Goal: Task Accomplishment & Management: Use online tool/utility

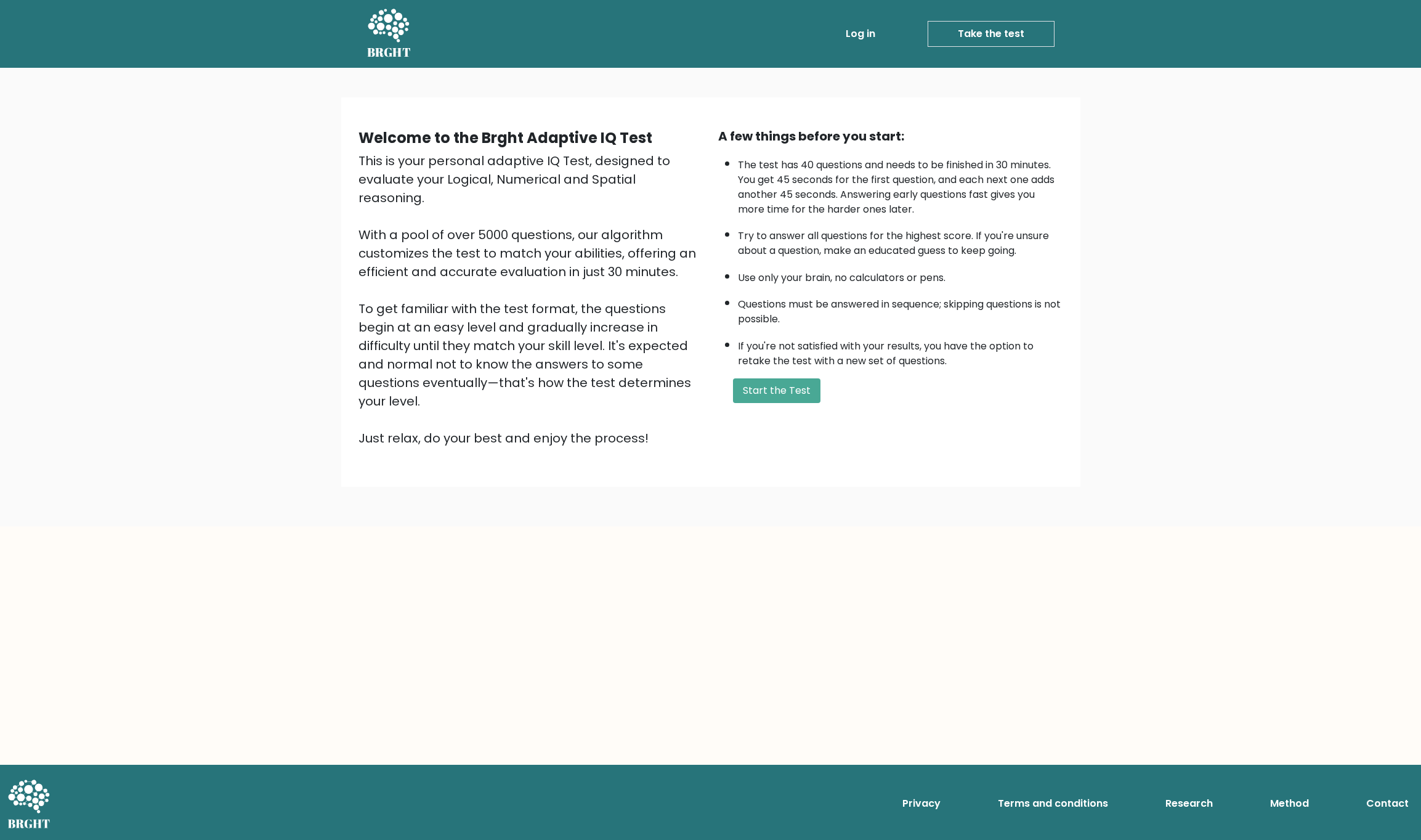
click at [761, 381] on button "Start the Test" at bounding box center [777, 390] width 88 height 24
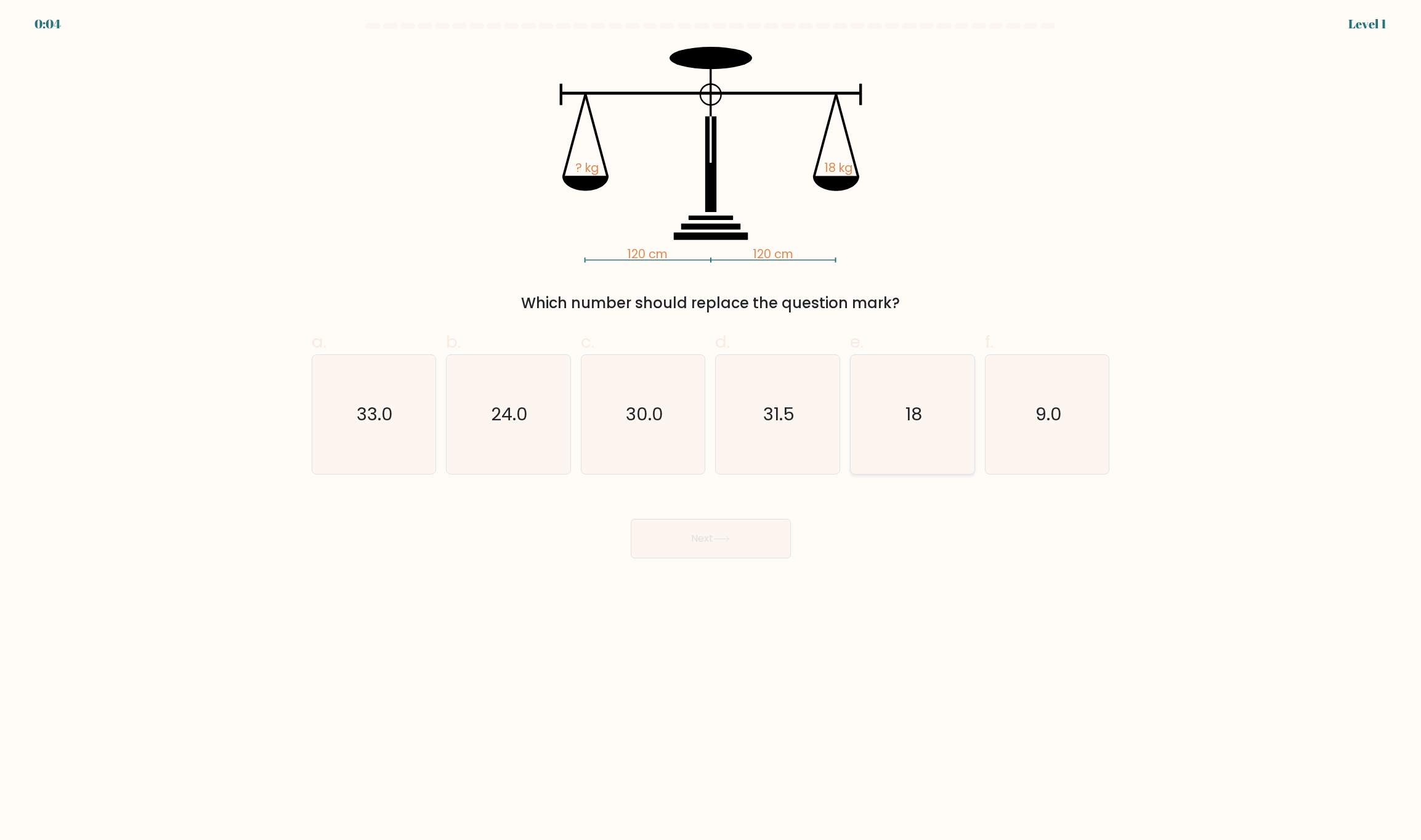
click at [935, 423] on icon "18" at bounding box center [912, 414] width 119 height 119
click at [711, 423] on input "e. 18" at bounding box center [710, 424] width 1 height 8
radio input "true"
click at [703, 549] on button "Next" at bounding box center [710, 539] width 160 height 40
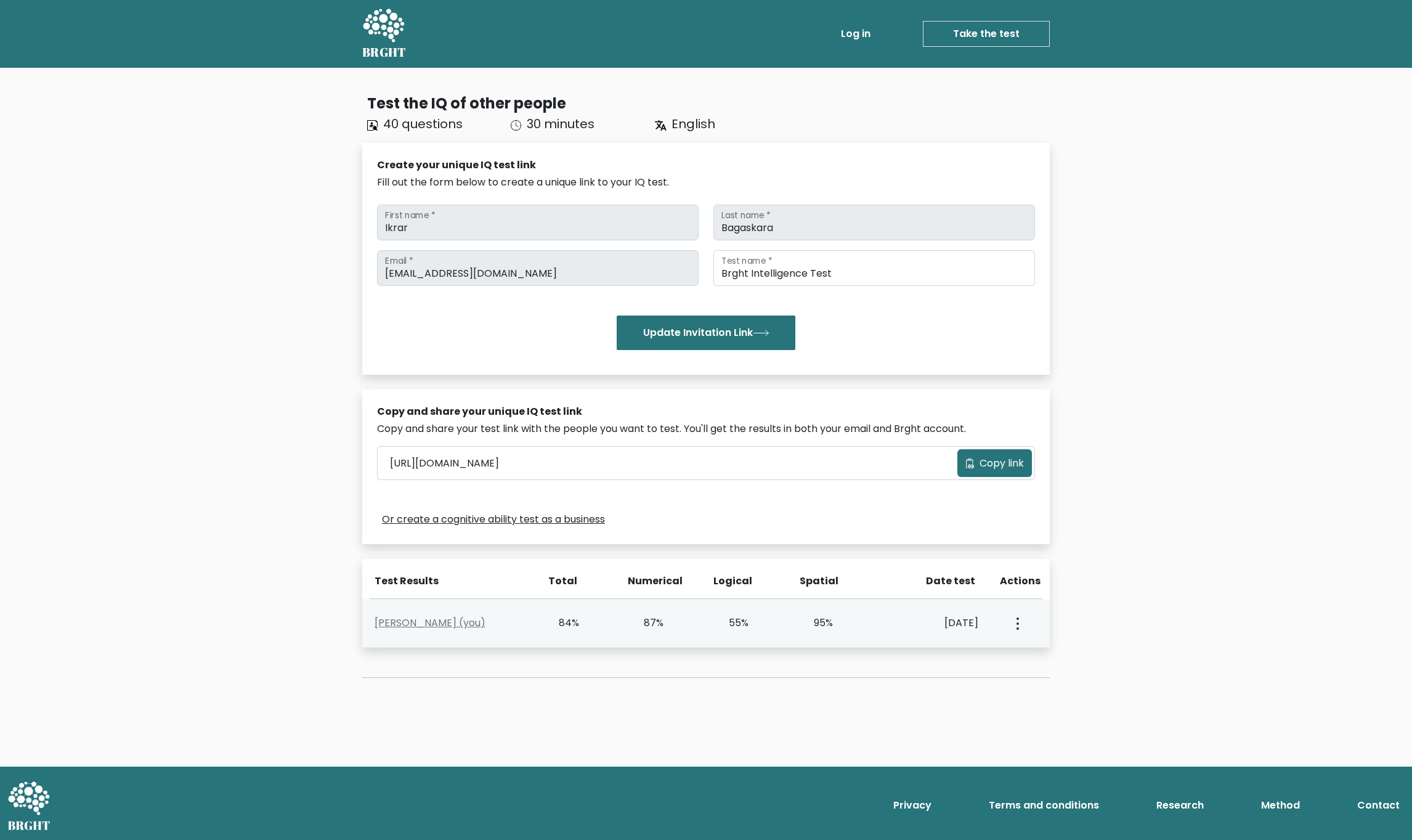
click at [1016, 624] on button "button" at bounding box center [1016, 623] width 10 height 38
click at [1039, 649] on link "View Profile" at bounding box center [1061, 659] width 98 height 20
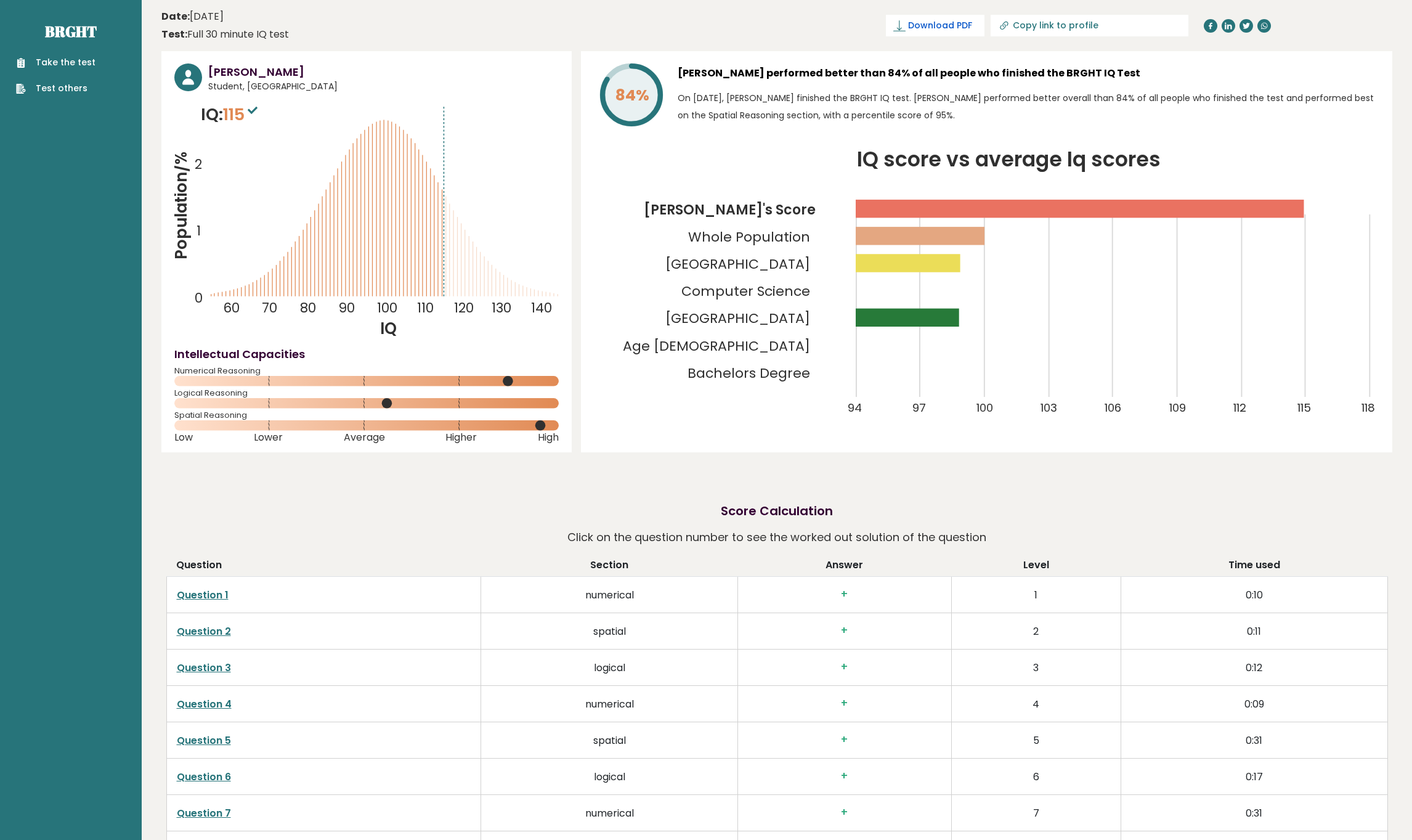
click at [972, 30] on span "Download PDF" at bounding box center [940, 25] width 64 height 13
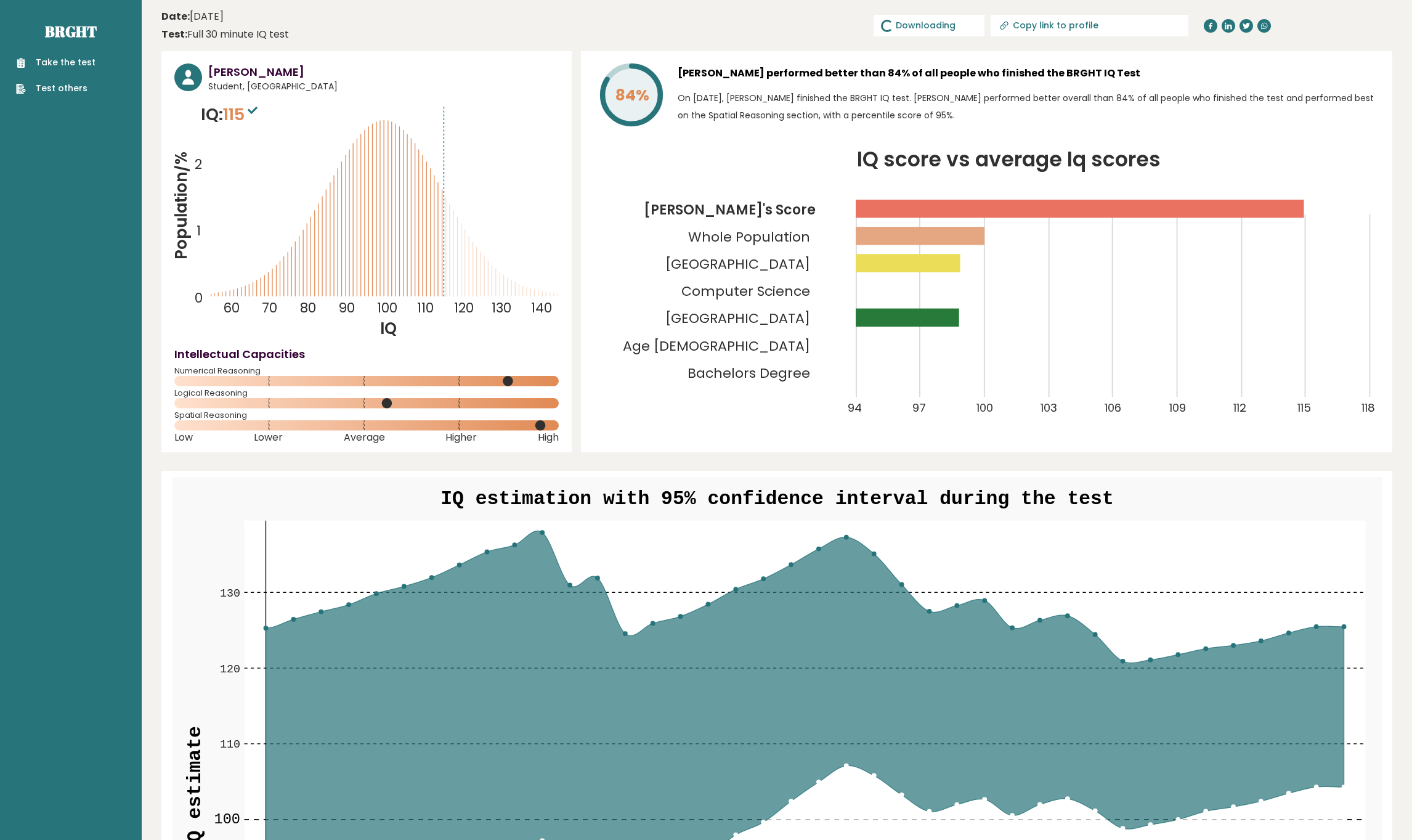
click at [74, 60] on link "Take the test" at bounding box center [56, 62] width 80 height 13
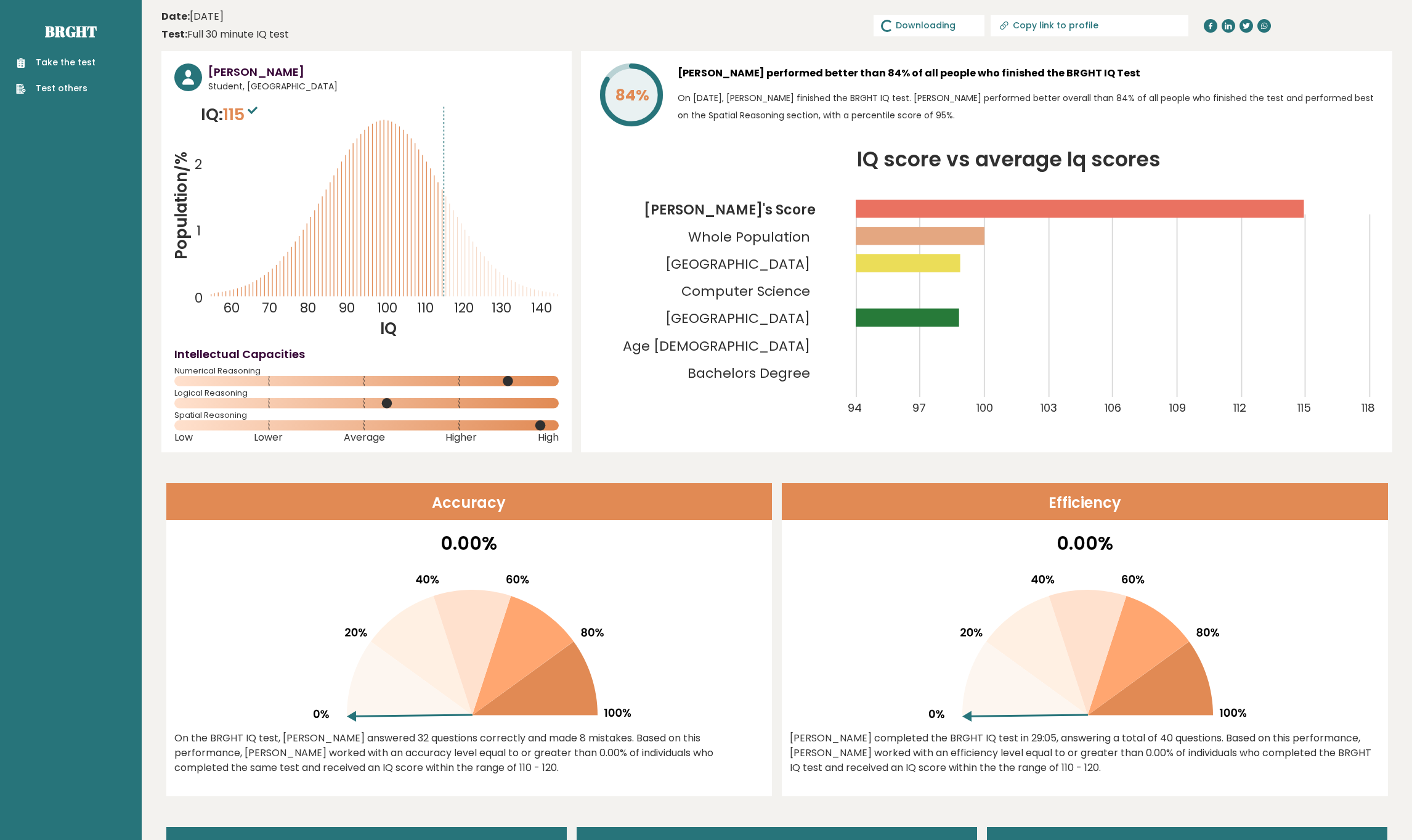
click at [256, 117] on sup at bounding box center [253, 110] width 16 height 17
click at [242, 110] on span "115" at bounding box center [242, 114] width 38 height 23
click at [985, 24] on span "✓ Your PDF is downloaded..." at bounding box center [914, 25] width 140 height 22
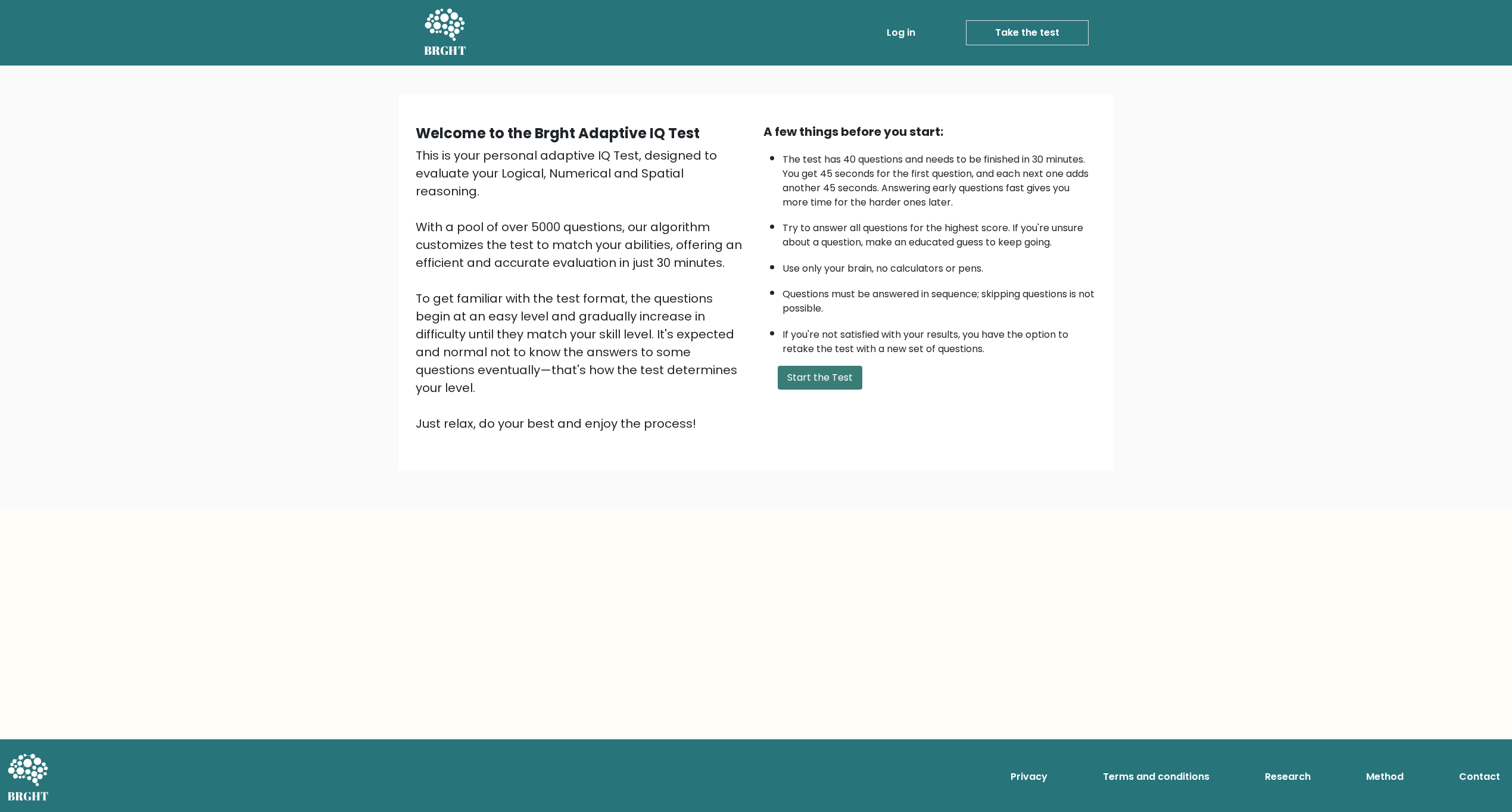
click at [799, 382] on button "Start the Test" at bounding box center [820, 377] width 85 height 24
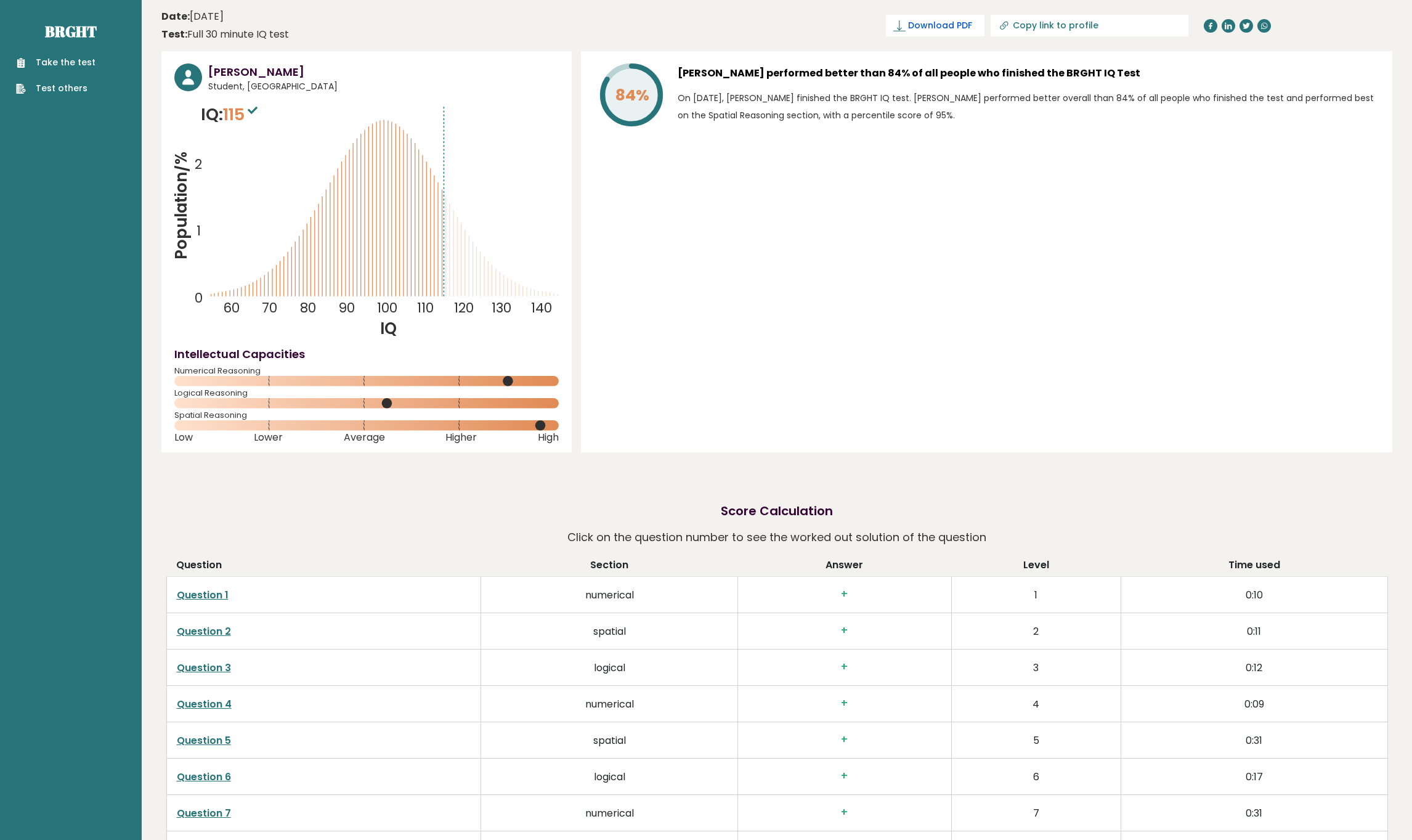
click at [972, 28] on span "Download PDF" at bounding box center [940, 25] width 64 height 13
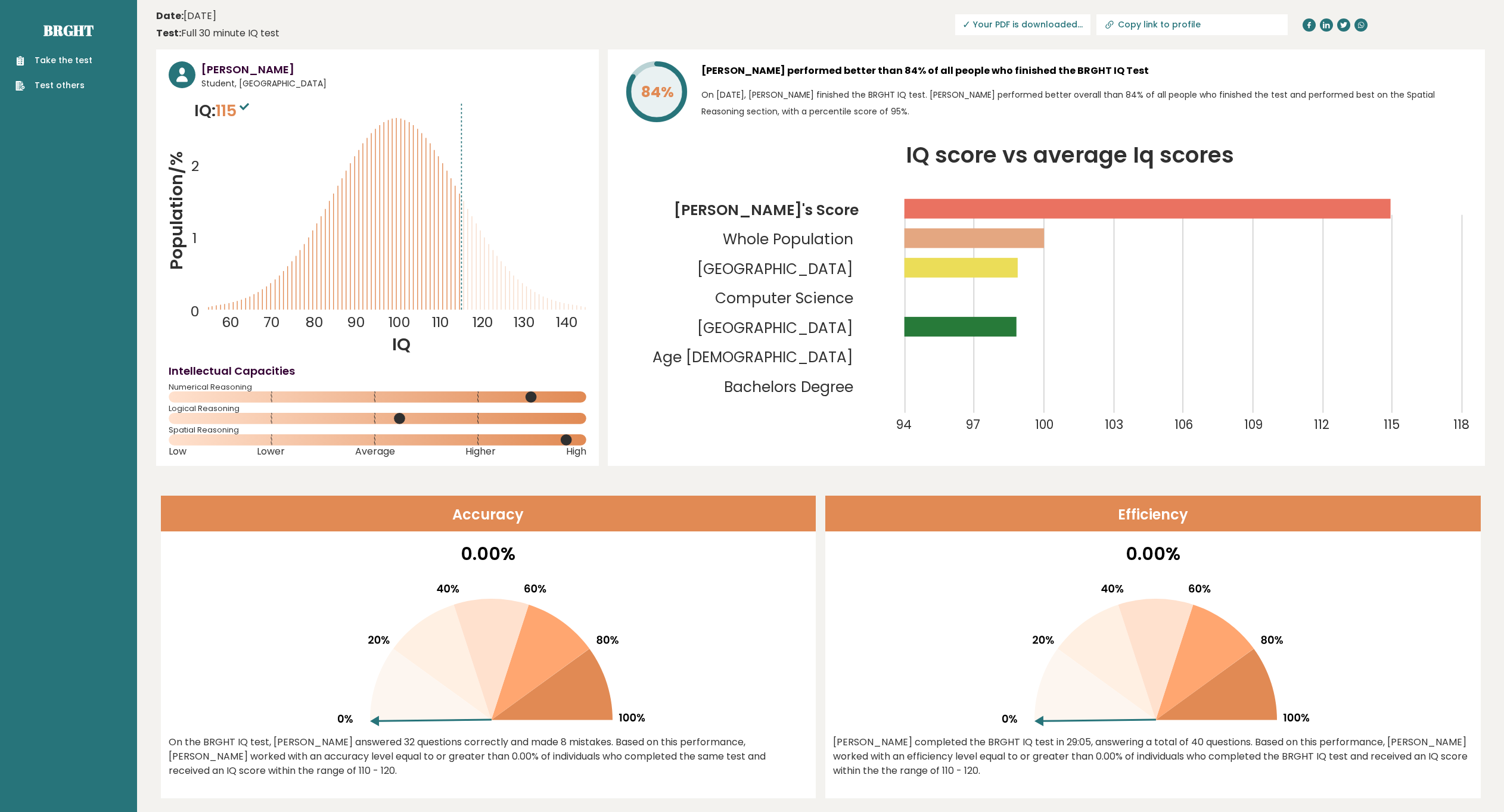
drag, startPoint x: 857, startPoint y: 329, endPoint x: 755, endPoint y: 66, distance: 282.1
click at [755, 66] on div "84% Ikrar Bagaskara performed better than 84% of all people who finished the BR…" at bounding box center [1046, 257] width 877 height 416
